Goal: Task Accomplishment & Management: Manage account settings

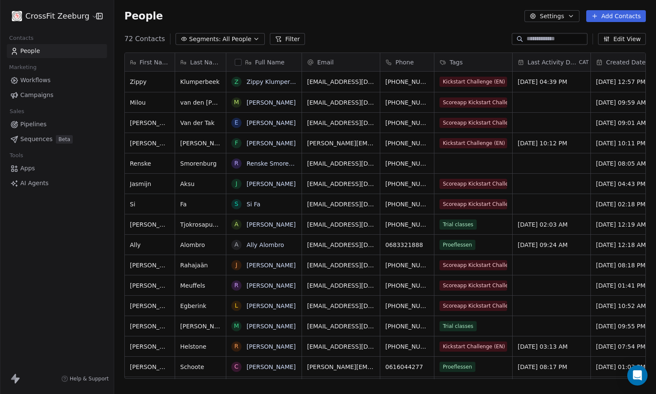
scroll to position [340, 536]
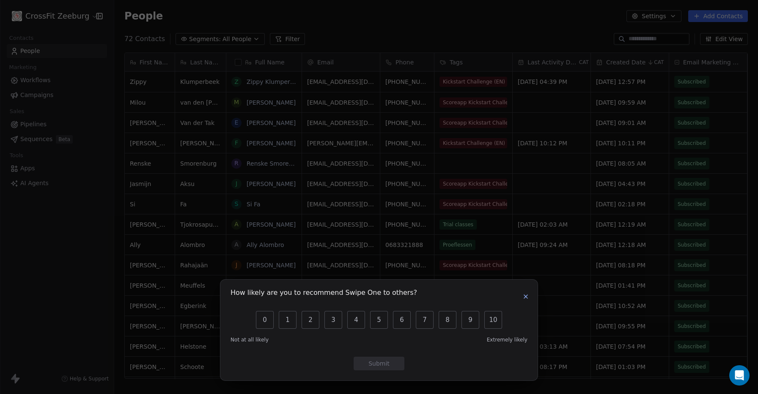
scroll to position [7, 7]
click at [525, 295] on icon "button" at bounding box center [525, 296] width 3 height 3
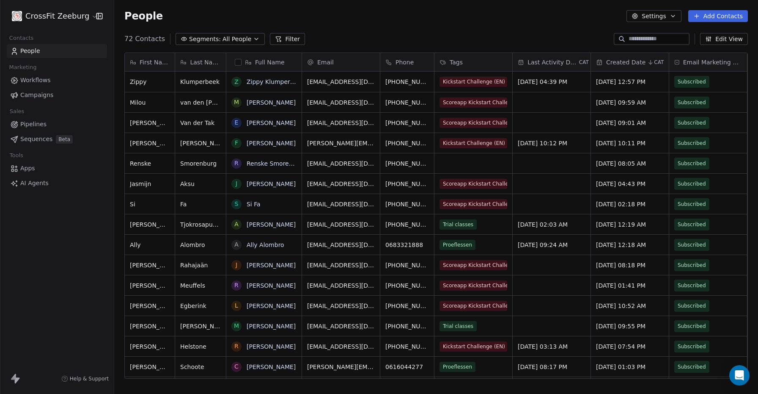
click at [276, 37] on button "Filter" at bounding box center [287, 39] width 35 height 12
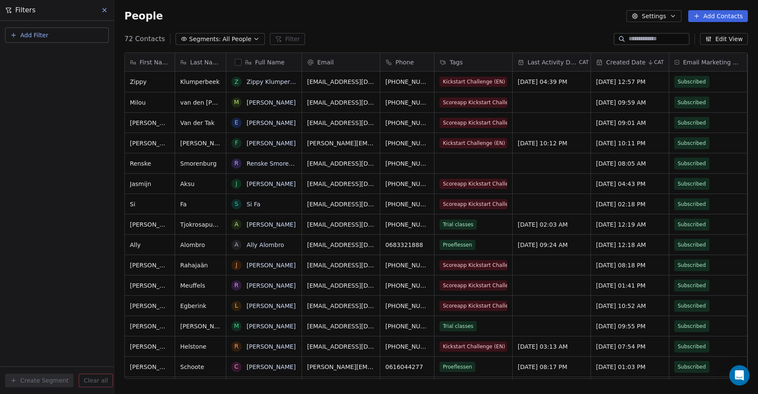
click at [33, 38] on span "Add Filter" at bounding box center [34, 35] width 28 height 9
click at [35, 56] on span "Contact properties" at bounding box center [41, 55] width 55 height 9
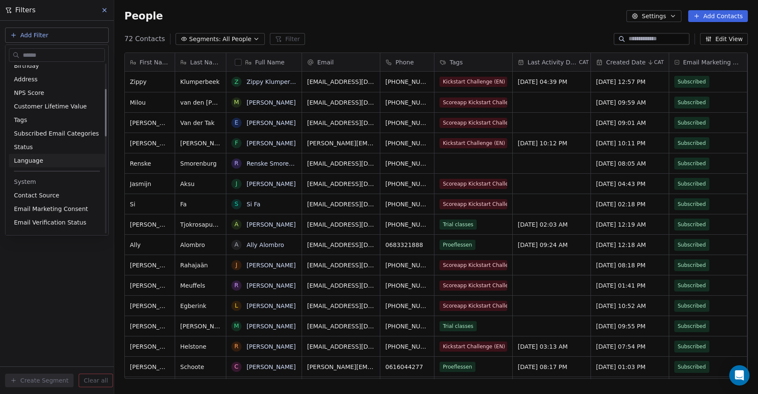
scroll to position [131, 0]
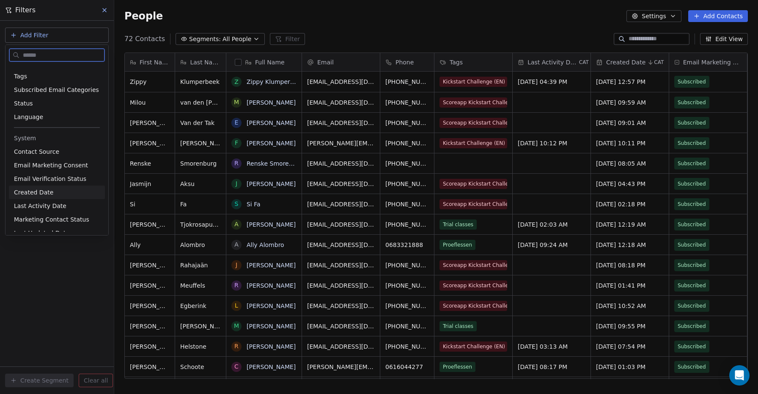
click at [27, 193] on span "Created Date" at bounding box center [33, 192] width 39 height 8
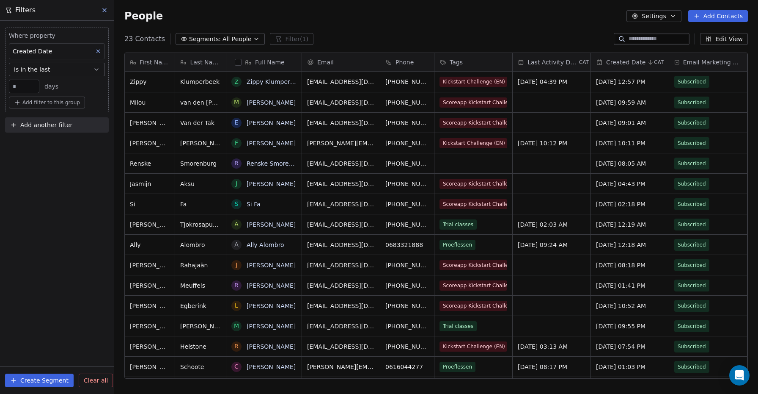
scroll to position [340, 638]
click at [36, 71] on span "is in the last" at bounding box center [32, 69] width 36 height 8
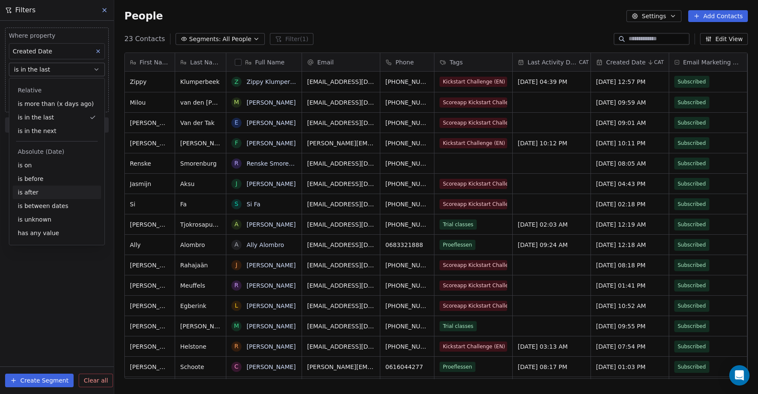
click at [26, 193] on div "is after" at bounding box center [57, 192] width 88 height 14
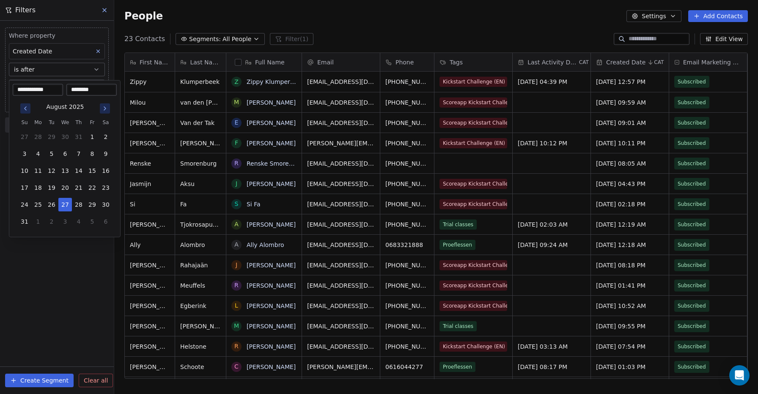
click at [99, 84] on body "CrossFit Zeeburg Contacts People Marketing Workflows Campaigns Sales Pipelines …" at bounding box center [379, 197] width 758 height 394
click at [63, 154] on button "6" at bounding box center [65, 154] width 14 height 14
type input "**********"
click at [64, 153] on button "6" at bounding box center [65, 154] width 14 height 14
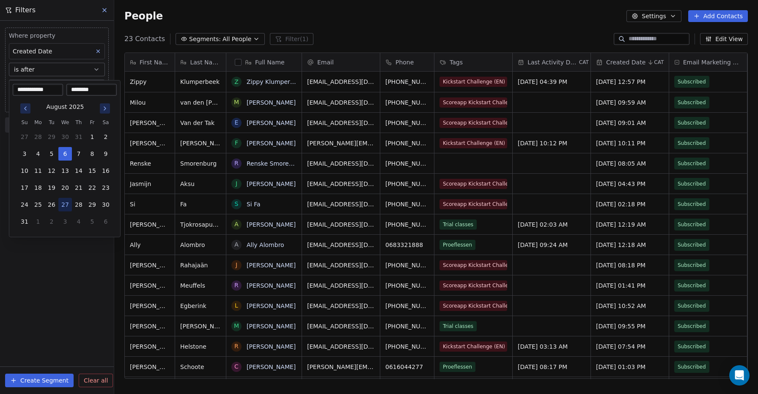
click at [33, 330] on html "CrossFit Zeeburg Contacts People Marketing Workflows Campaigns Sales Pipelines …" at bounding box center [379, 197] width 758 height 394
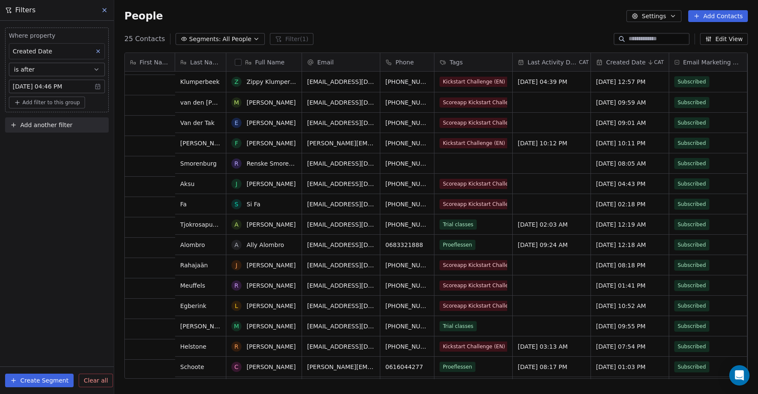
scroll to position [0, 0]
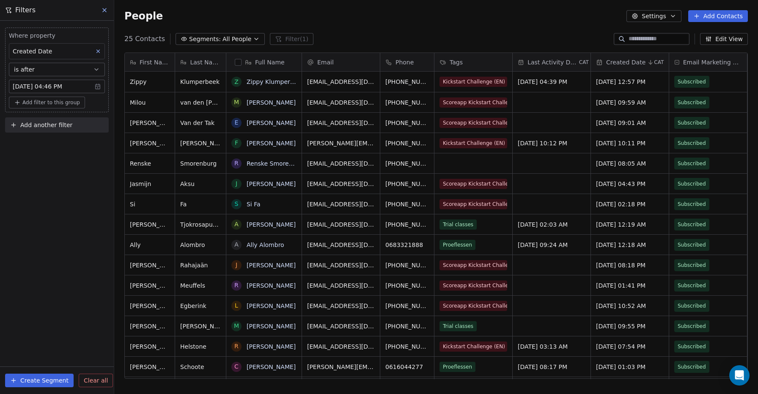
click at [656, 17] on button "Settings" at bounding box center [654, 16] width 55 height 12
click at [654, 77] on span "Export" at bounding box center [658, 75] width 19 height 9
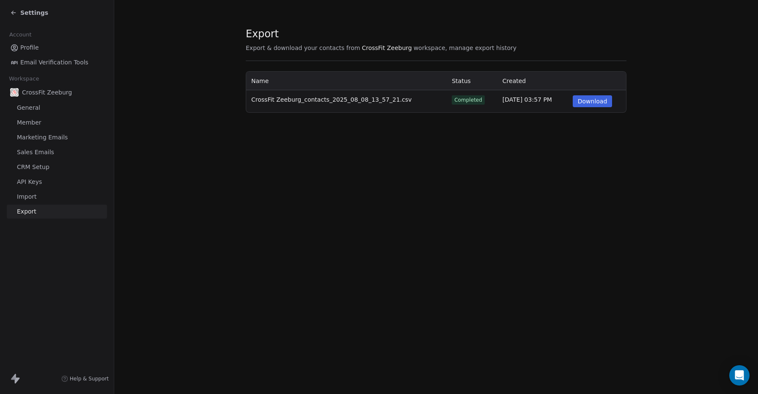
click at [586, 101] on button "Download" at bounding box center [593, 101] width 40 height 12
click at [602, 99] on button "Download" at bounding box center [593, 101] width 40 height 12
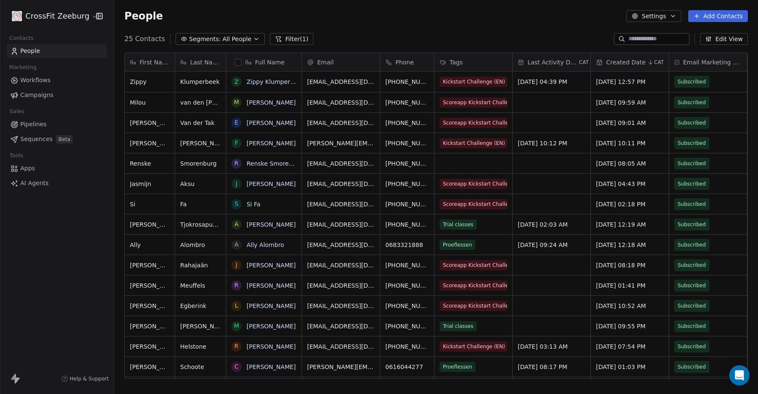
scroll to position [340, 638]
click at [656, 13] on button "Settings" at bounding box center [654, 16] width 55 height 12
click at [656, 74] on span "Export" at bounding box center [658, 75] width 19 height 9
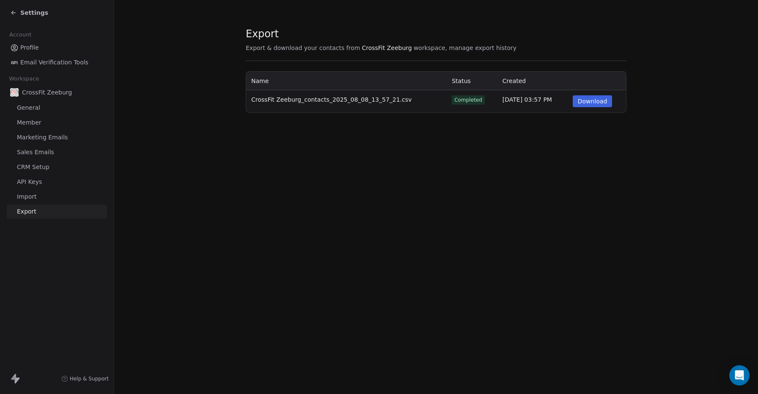
click at [597, 103] on button "Download" at bounding box center [593, 101] width 40 height 12
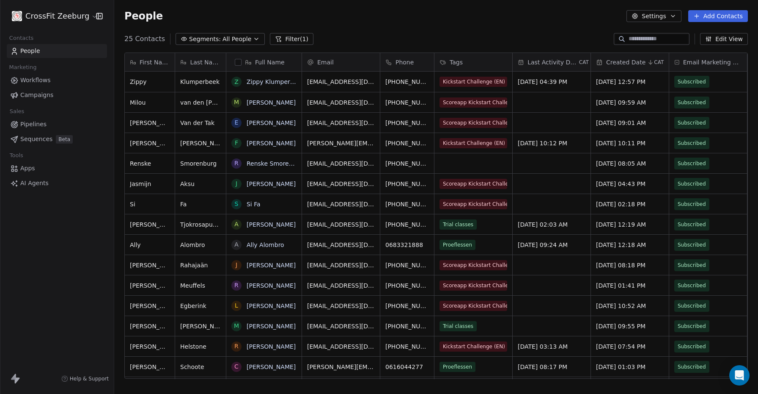
scroll to position [340, 638]
drag, startPoint x: 130, startPoint y: 83, endPoint x: 394, endPoint y: 233, distance: 304.1
drag, startPoint x: 160, startPoint y: 78, endPoint x: 679, endPoint y: 135, distance: 521.4
click at [650, 14] on button "Settings" at bounding box center [654, 16] width 55 height 12
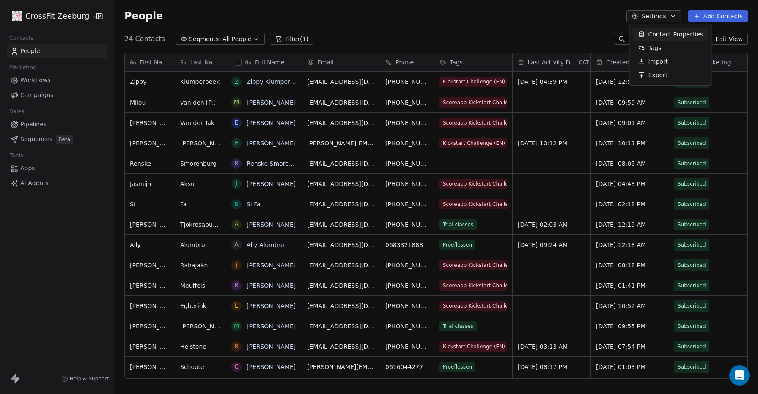
click at [656, 34] on span "Contact Properties" at bounding box center [676, 34] width 55 height 9
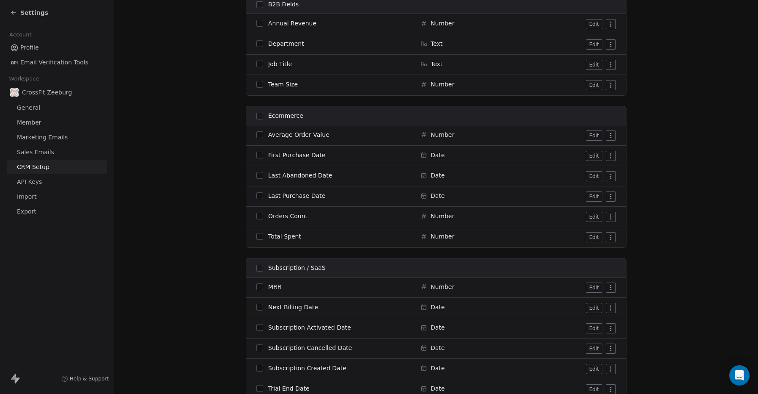
scroll to position [682, 0]
